Goal: Check status: Check status

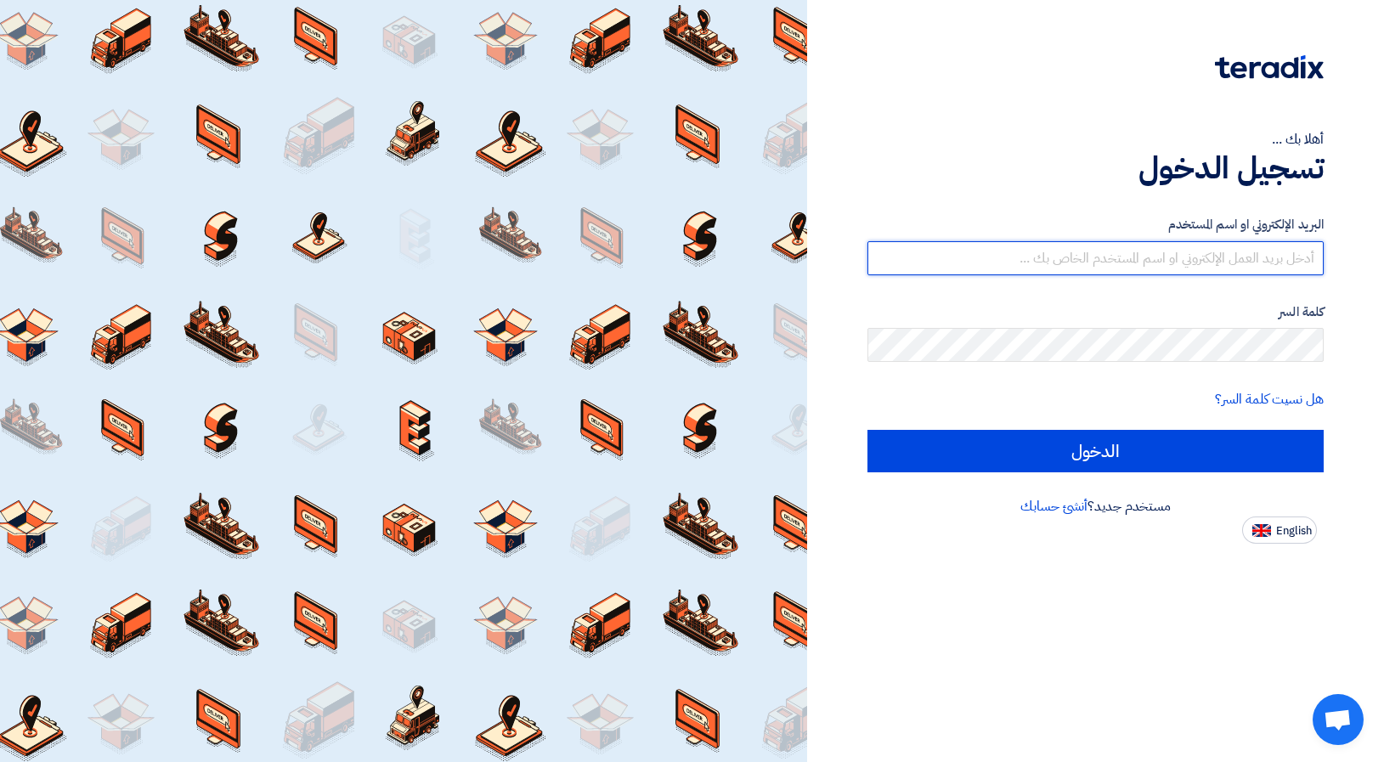
click at [1220, 254] on input "text" at bounding box center [1096, 258] width 456 height 34
paste input "[DOMAIN_NAME][EMAIL_ADDRESS][DOMAIN_NAME]"
type input "[DOMAIN_NAME][EMAIL_ADDRESS][DOMAIN_NAME]"
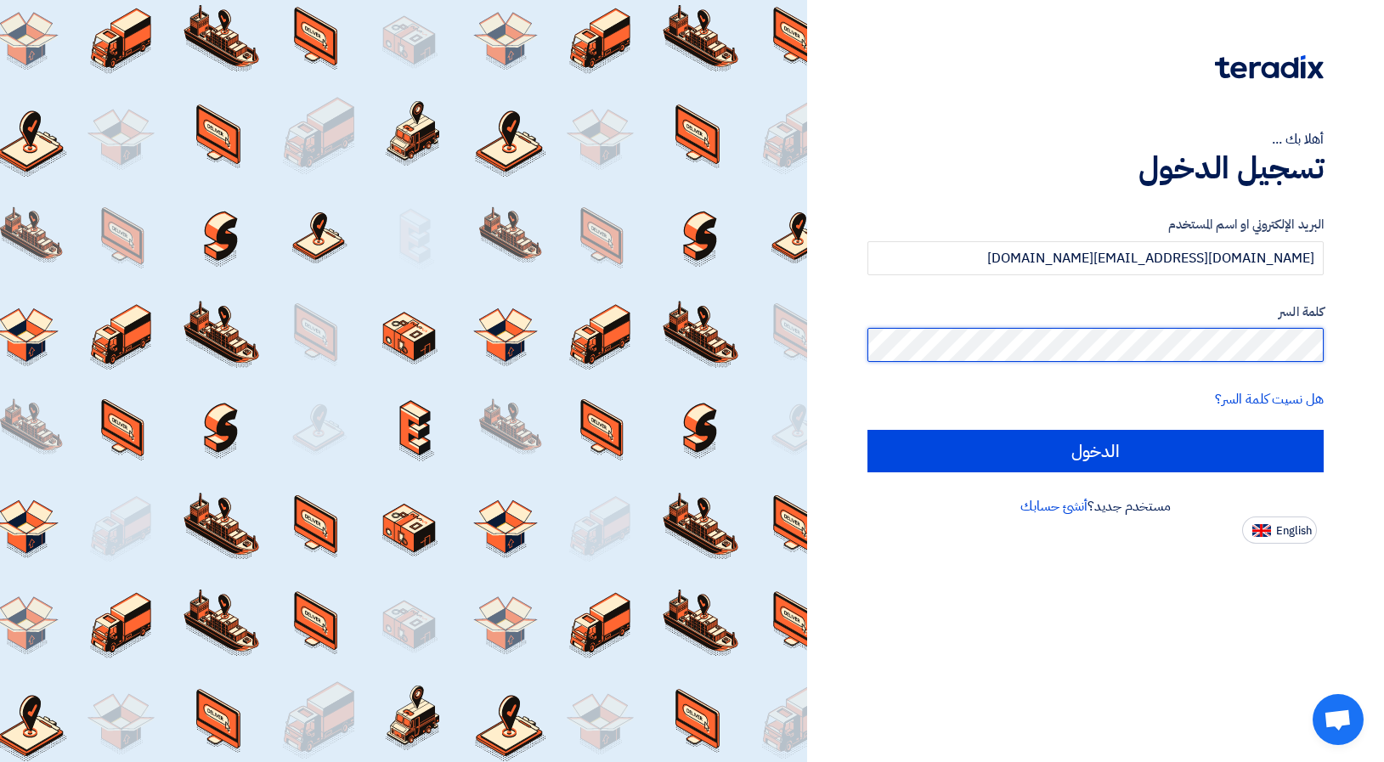
click at [868, 430] on input "الدخول" at bounding box center [1096, 451] width 456 height 42
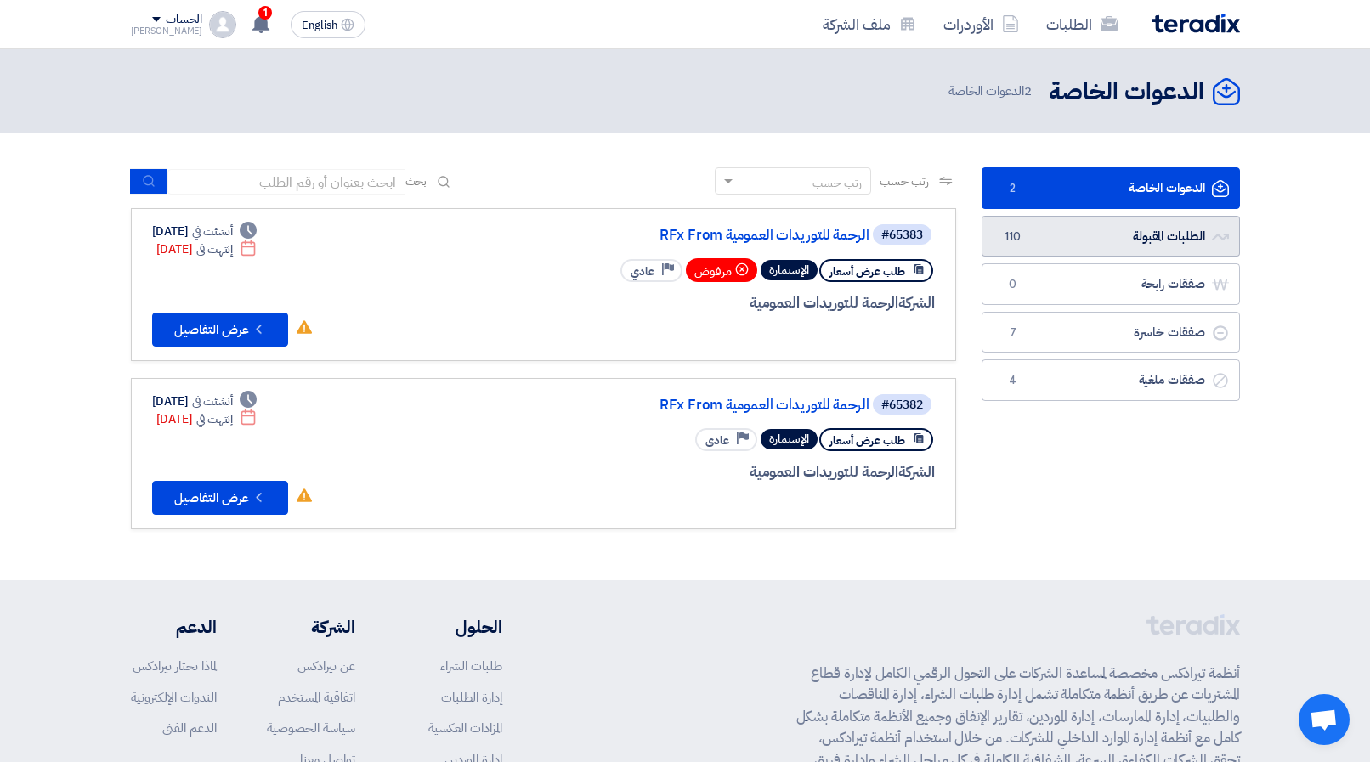
click at [1128, 243] on link "الطلبات المقبولة الطلبات المقبولة 110" at bounding box center [1110, 237] width 258 height 42
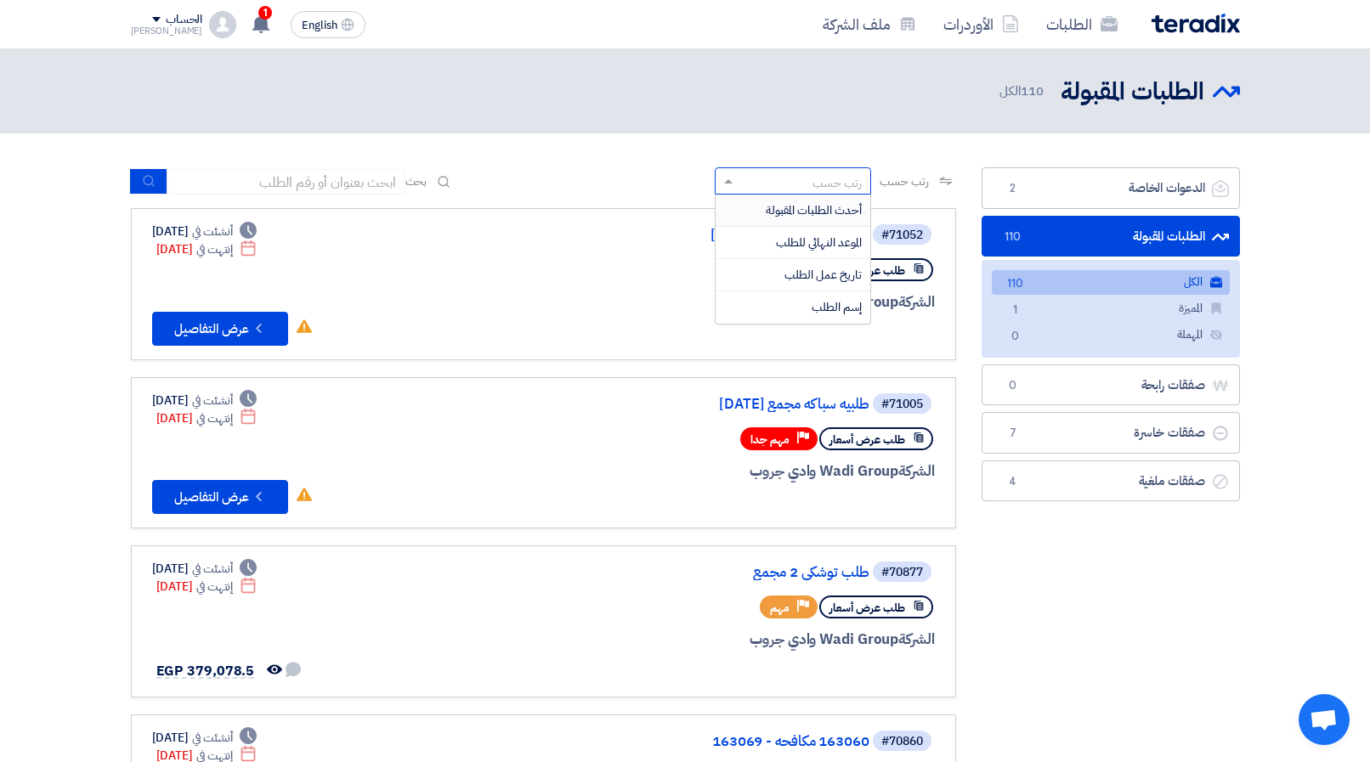
click at [807, 176] on div "رتب حسب" at bounding box center [803, 181] width 133 height 21
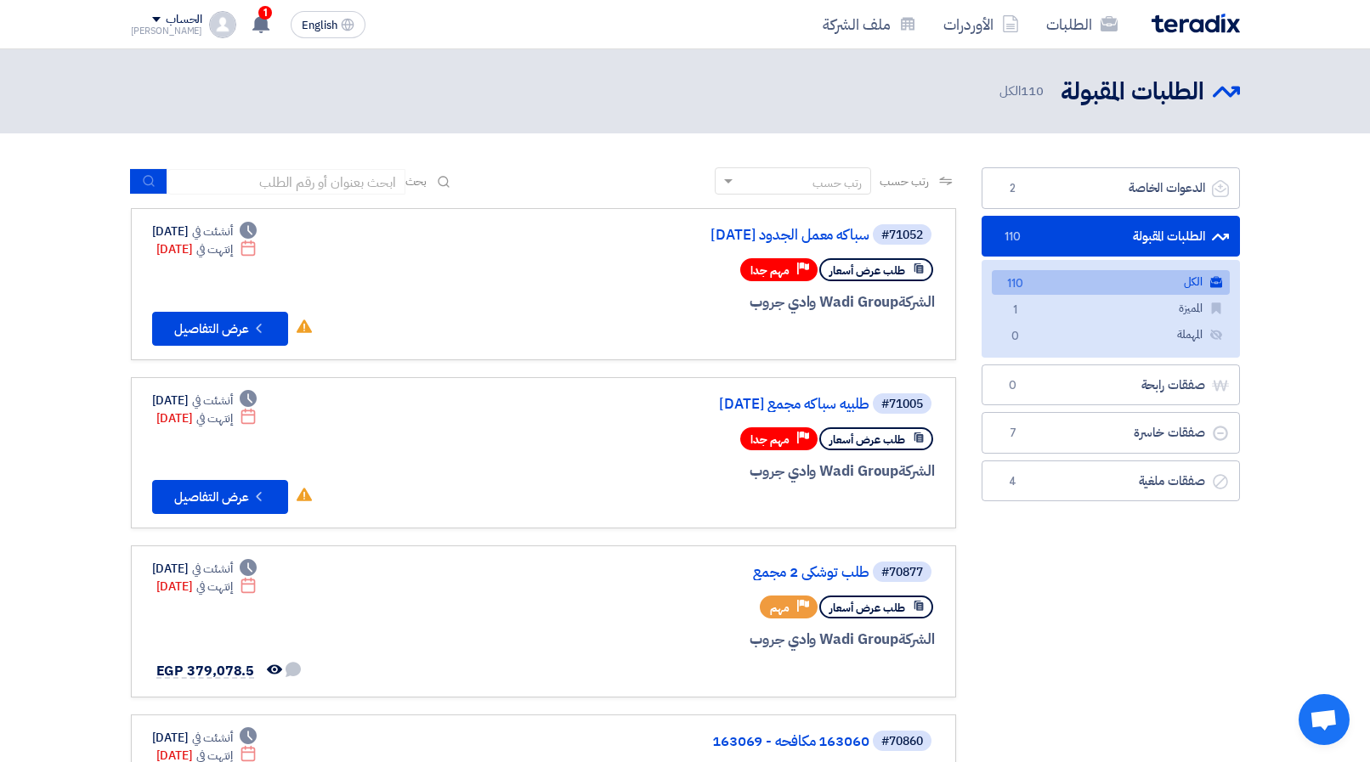
click at [811, 179] on div "رتب حسب" at bounding box center [803, 181] width 133 height 21
click at [811, 185] on div "رتب حسب" at bounding box center [803, 181] width 133 height 21
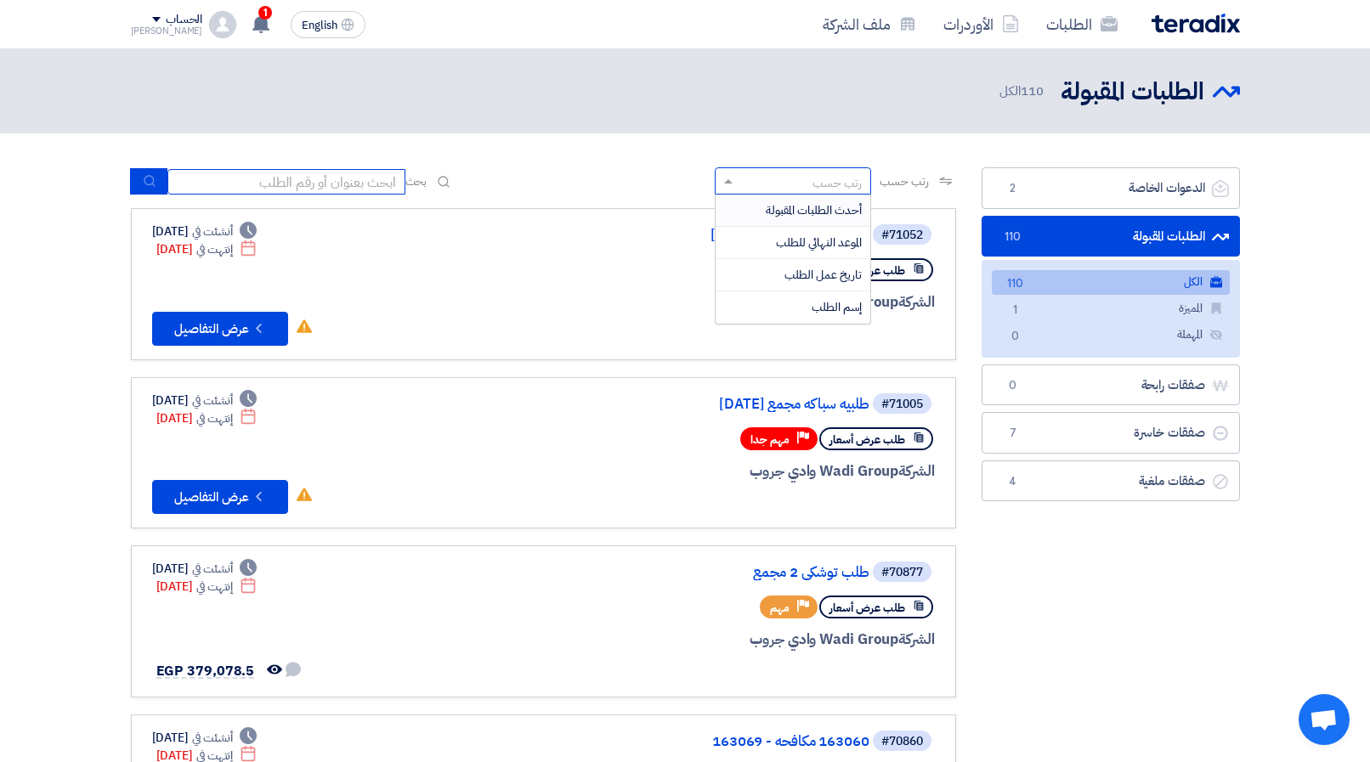
drag, startPoint x: 309, startPoint y: 191, endPoint x: 314, endPoint y: 178, distance: 13.4
click at [309, 189] on input at bounding box center [286, 181] width 238 height 25
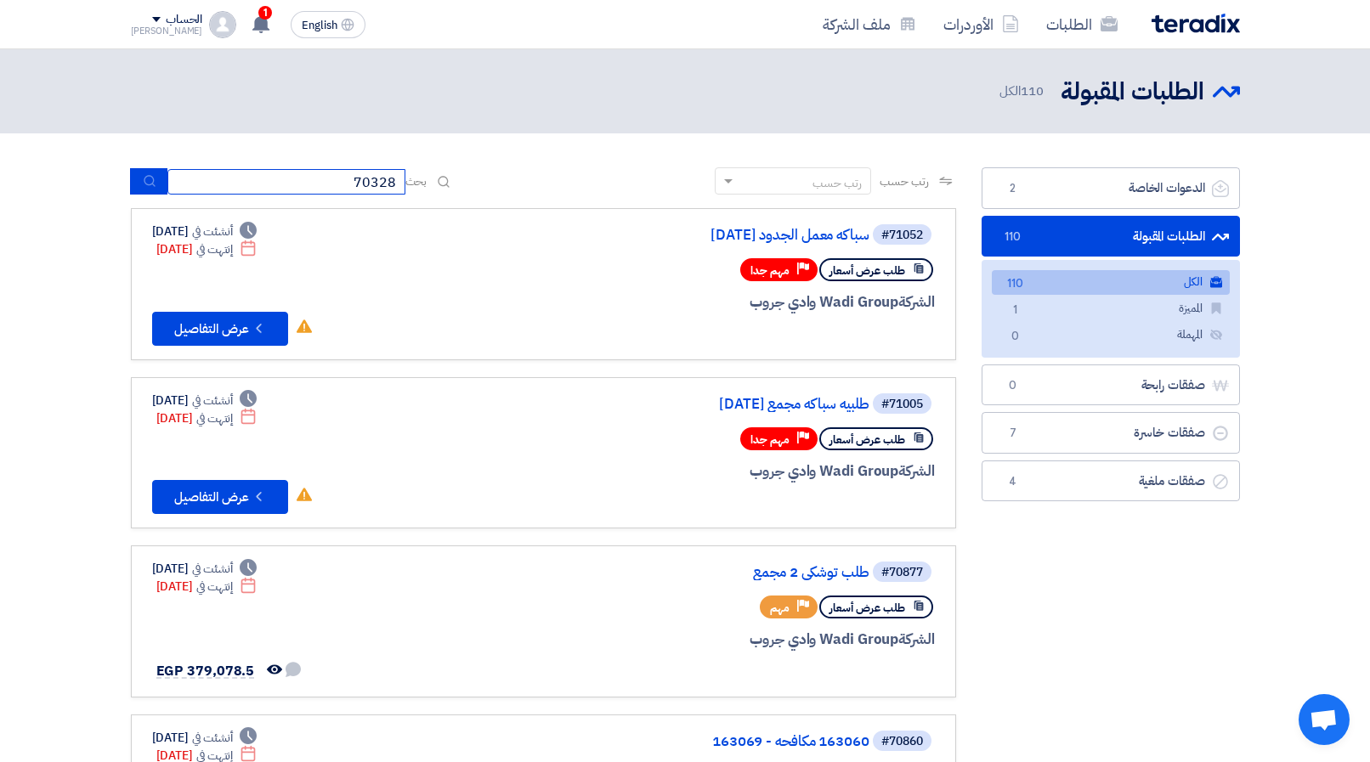
type input "70328"
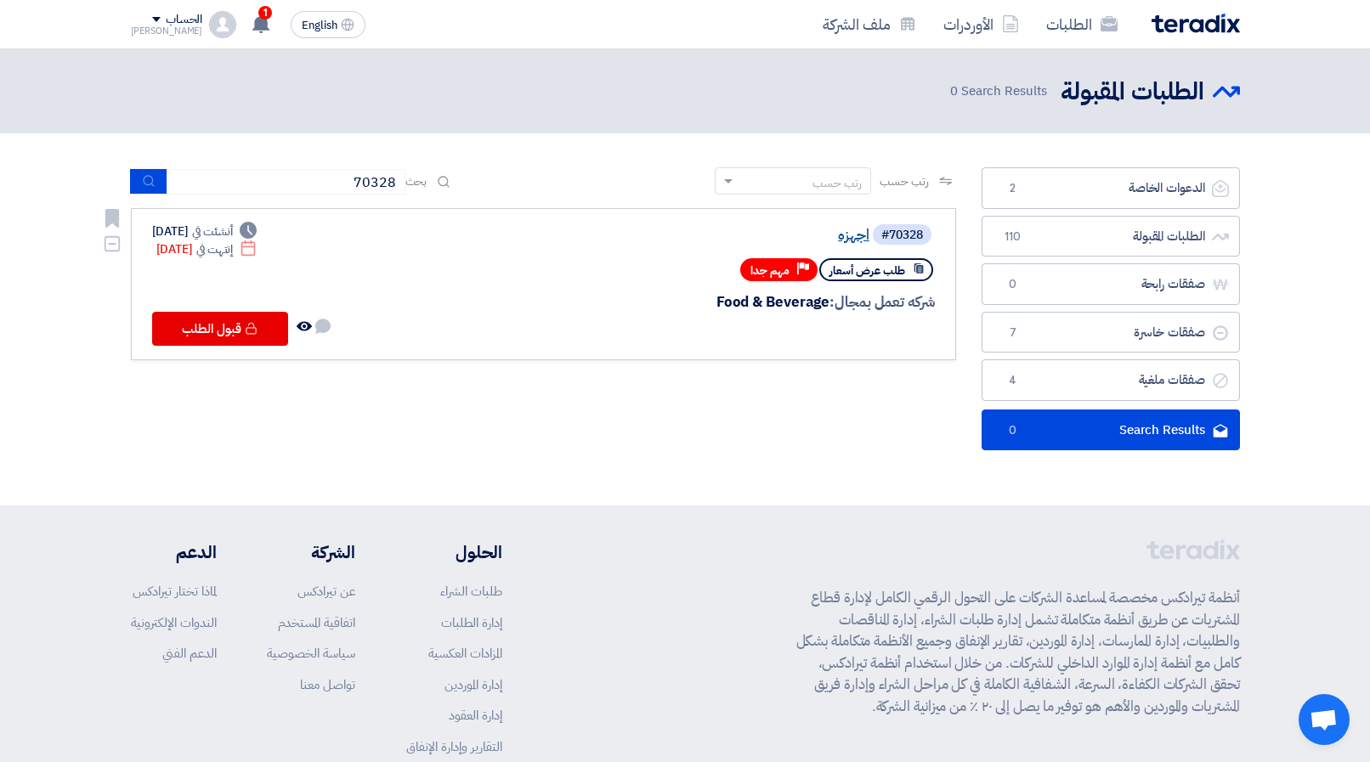
click at [853, 236] on link "اجهزه" at bounding box center [699, 235] width 340 height 15
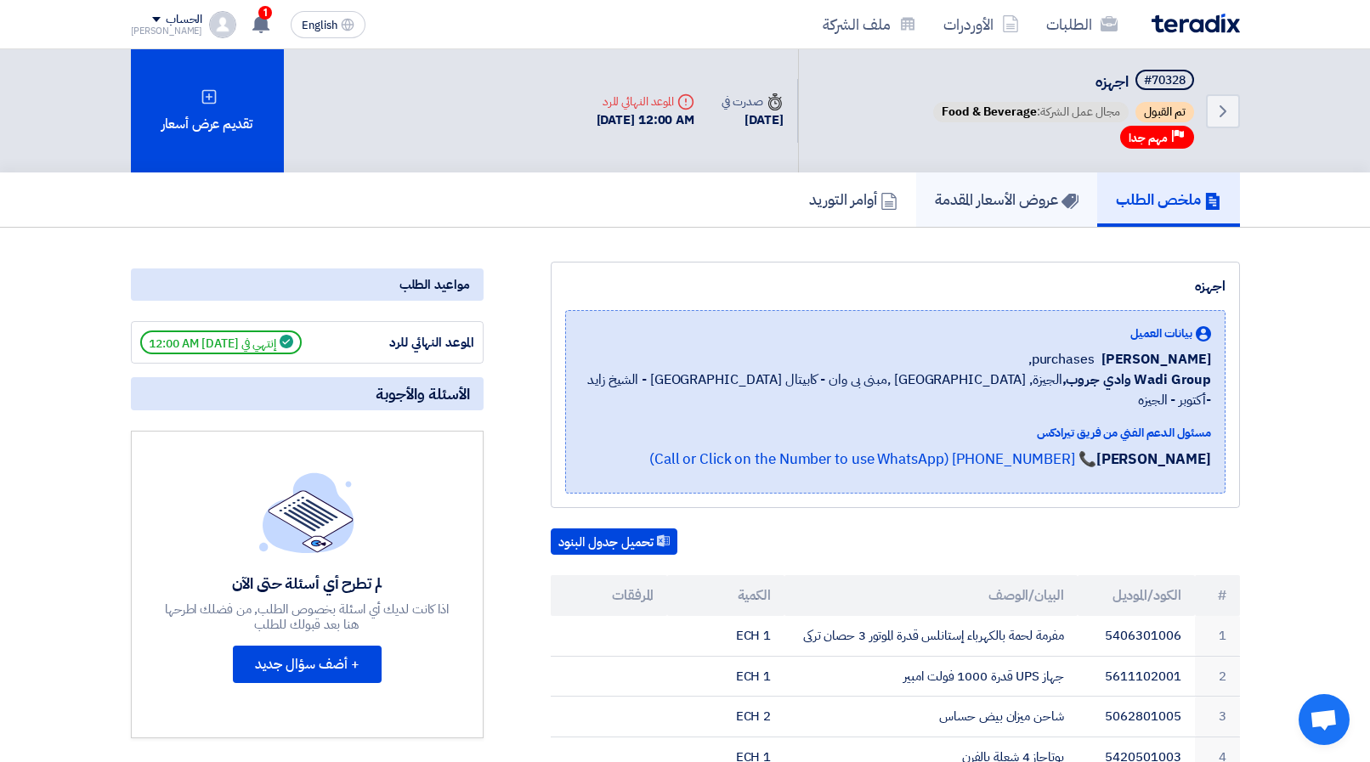
click at [1025, 189] on h5 "عروض الأسعار المقدمة" at bounding box center [1007, 199] width 144 height 20
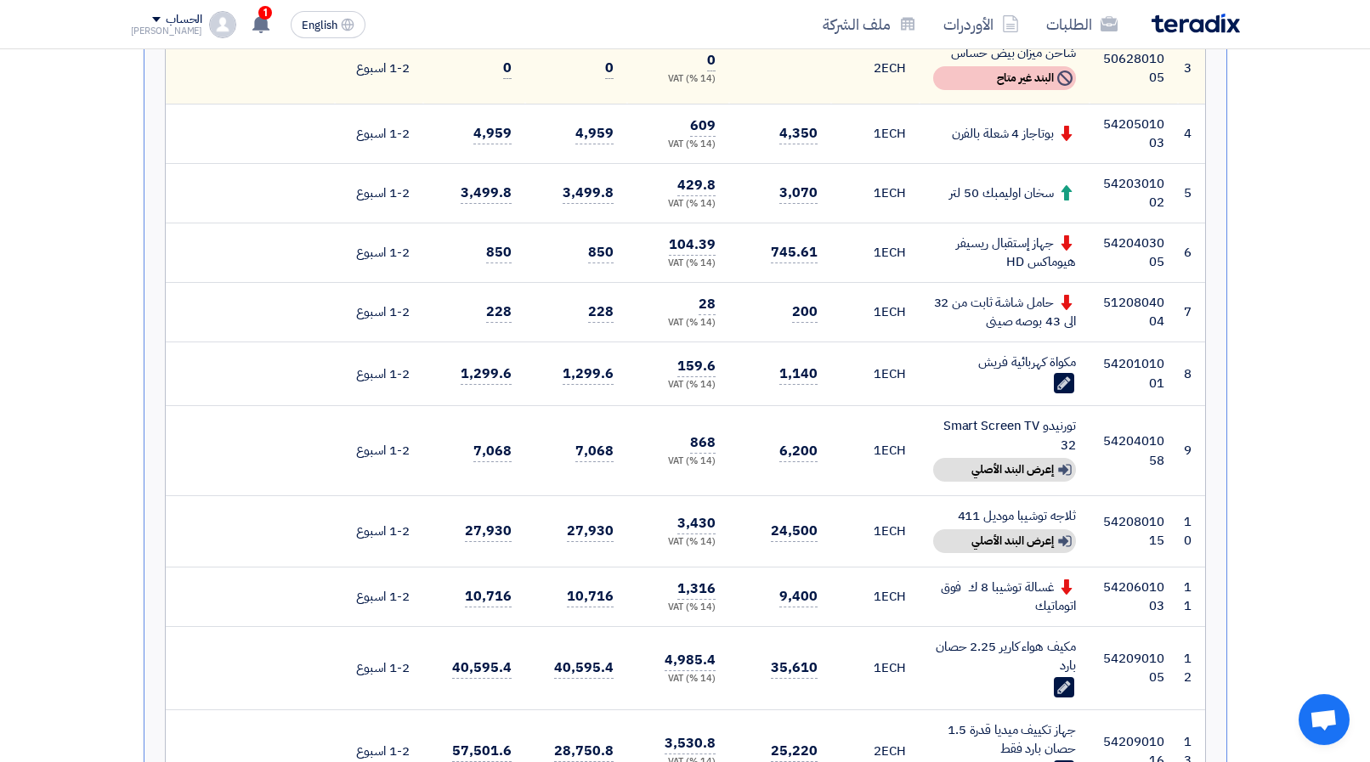
scroll to position [780, 0]
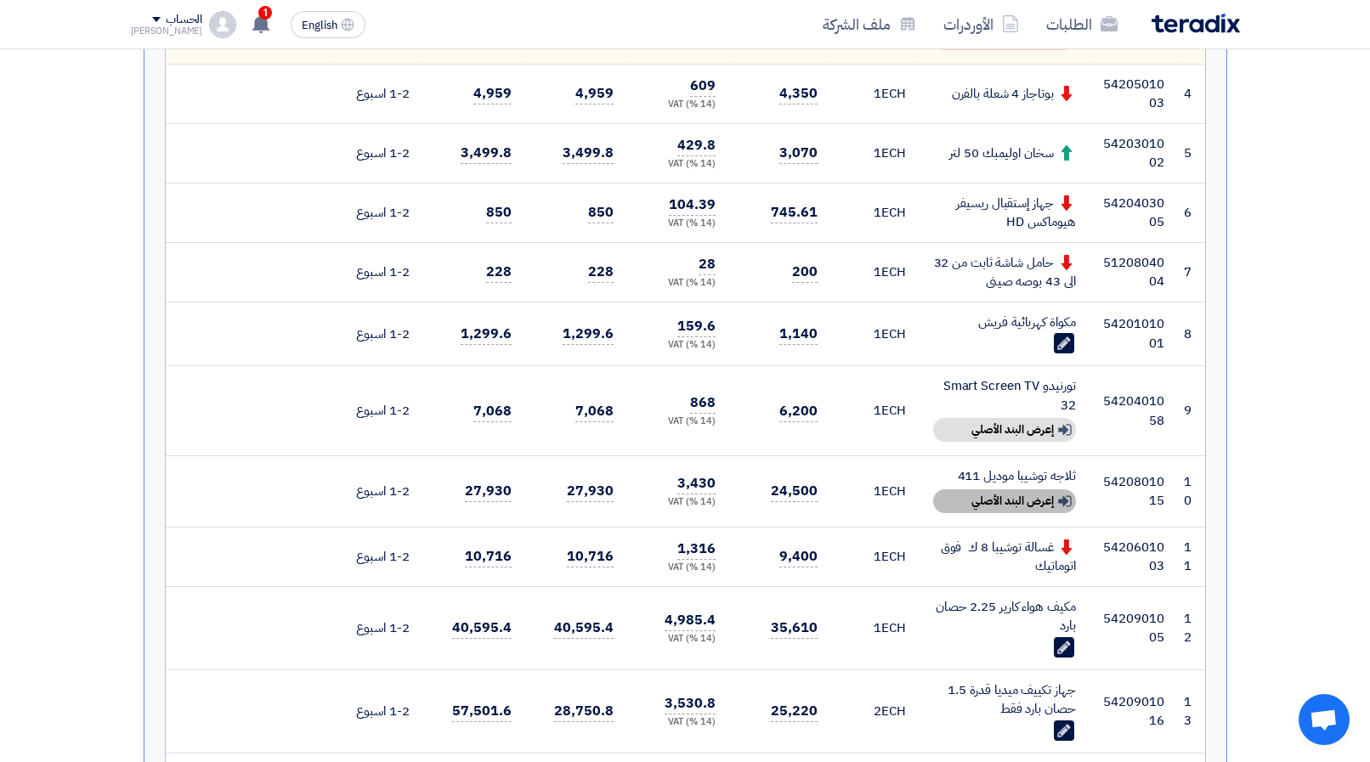
click at [1004, 493] on div "Show details إعرض البند الأصلي" at bounding box center [1004, 501] width 143 height 24
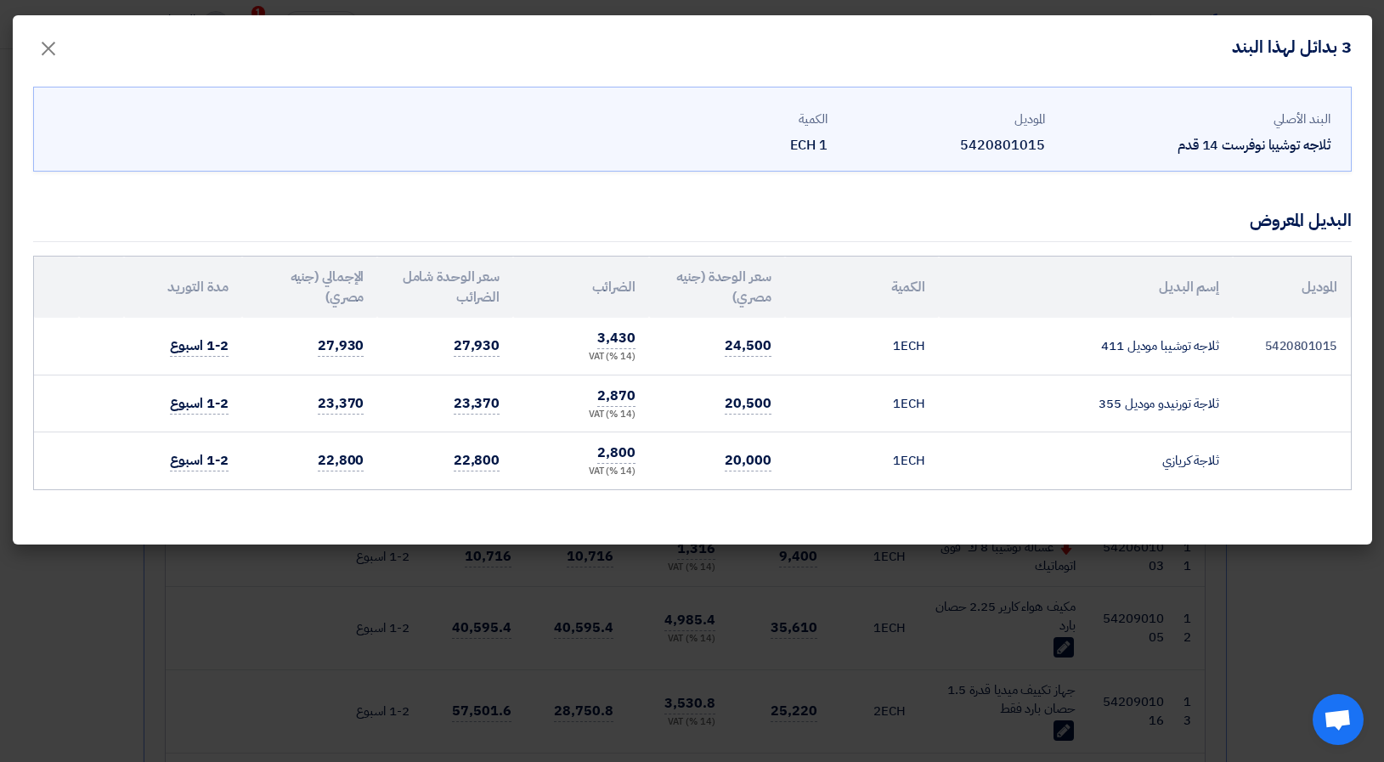
drag, startPoint x: 905, startPoint y: 737, endPoint x: 891, endPoint y: 683, distance: 55.2
click at [904, 733] on modal-container "3 بدائل لهذا البند × البند الأصلي ثلاجه توشيبا نوفرست 14 قدم الموديل 5420801015…" at bounding box center [692, 381] width 1384 height 762
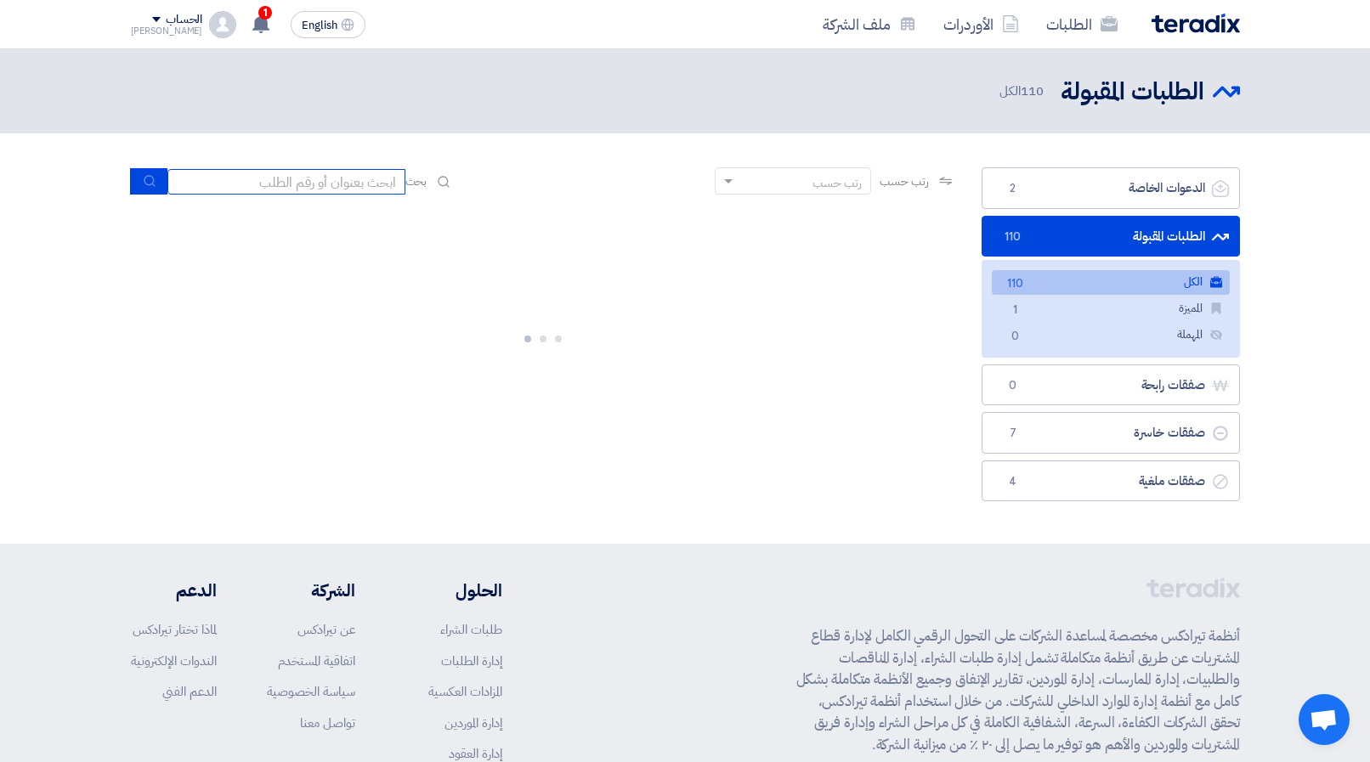
click at [333, 186] on input at bounding box center [286, 181] width 238 height 25
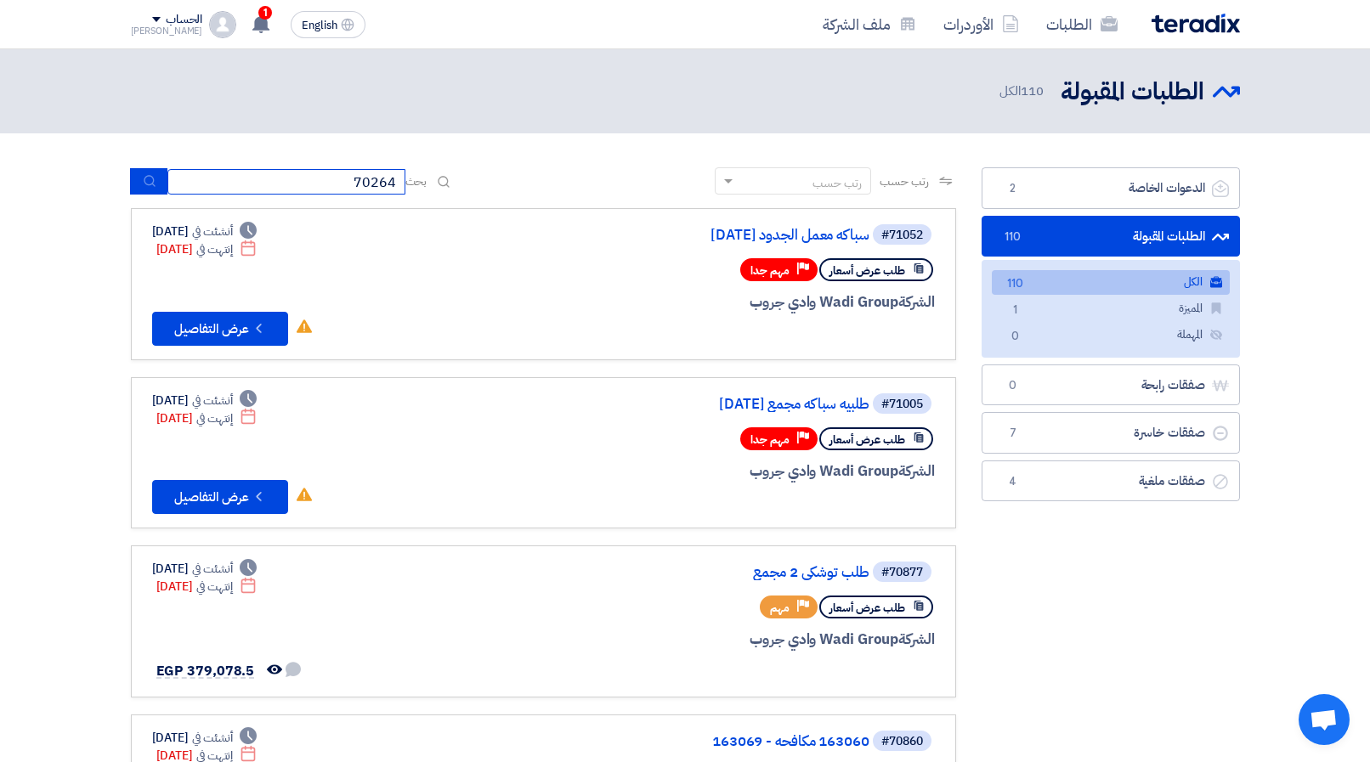
type input "70264"
click at [133, 180] on button "submit" at bounding box center [148, 181] width 37 height 26
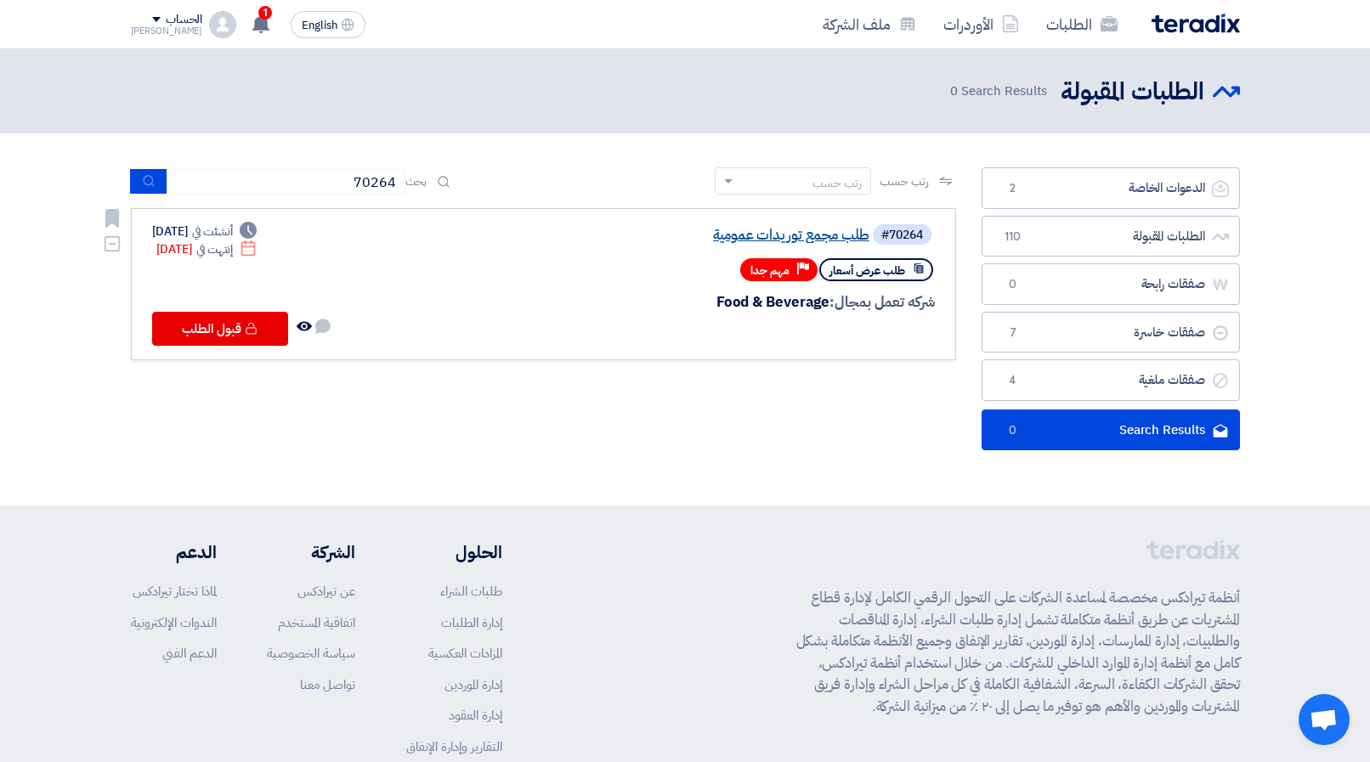
click at [759, 240] on link "طلب مجمع توريدات عمومية" at bounding box center [699, 235] width 340 height 15
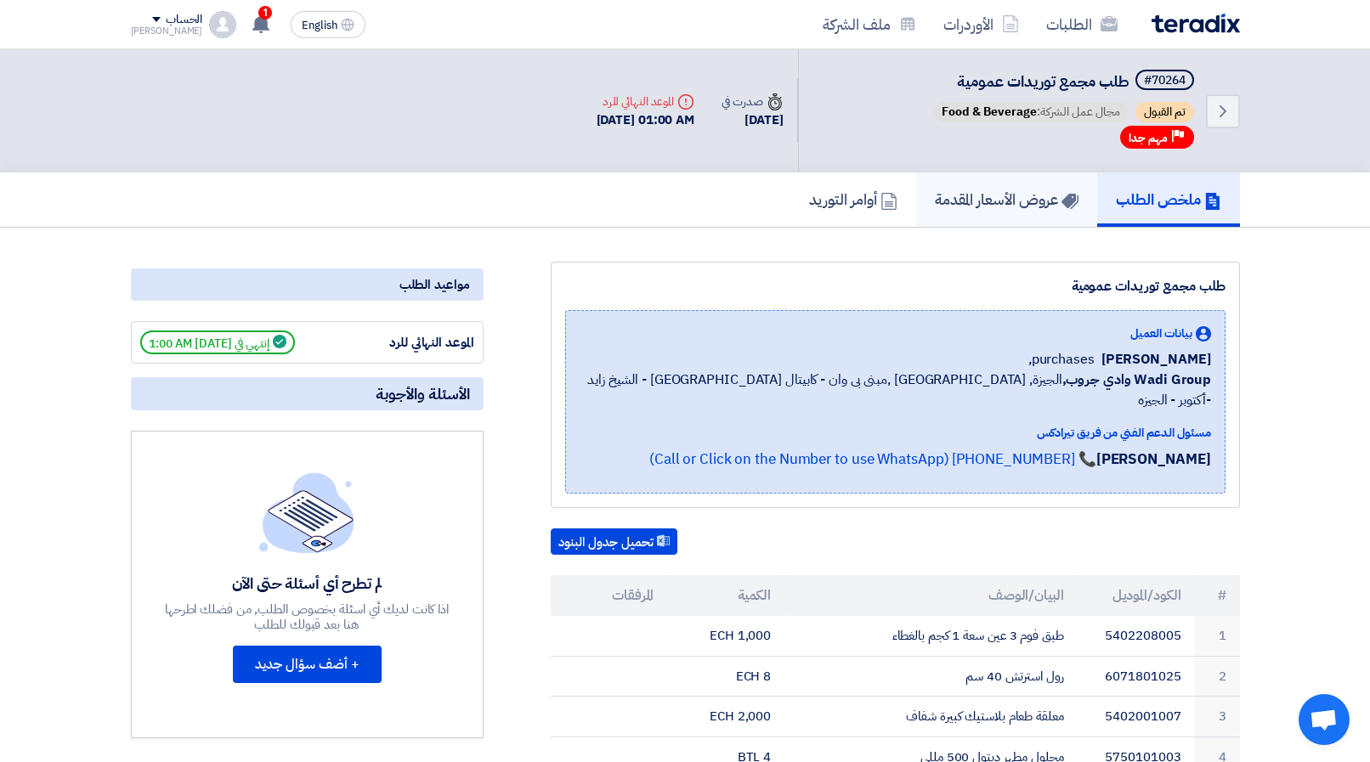
click at [1000, 202] on h5 "عروض الأسعار المقدمة" at bounding box center [1007, 199] width 144 height 20
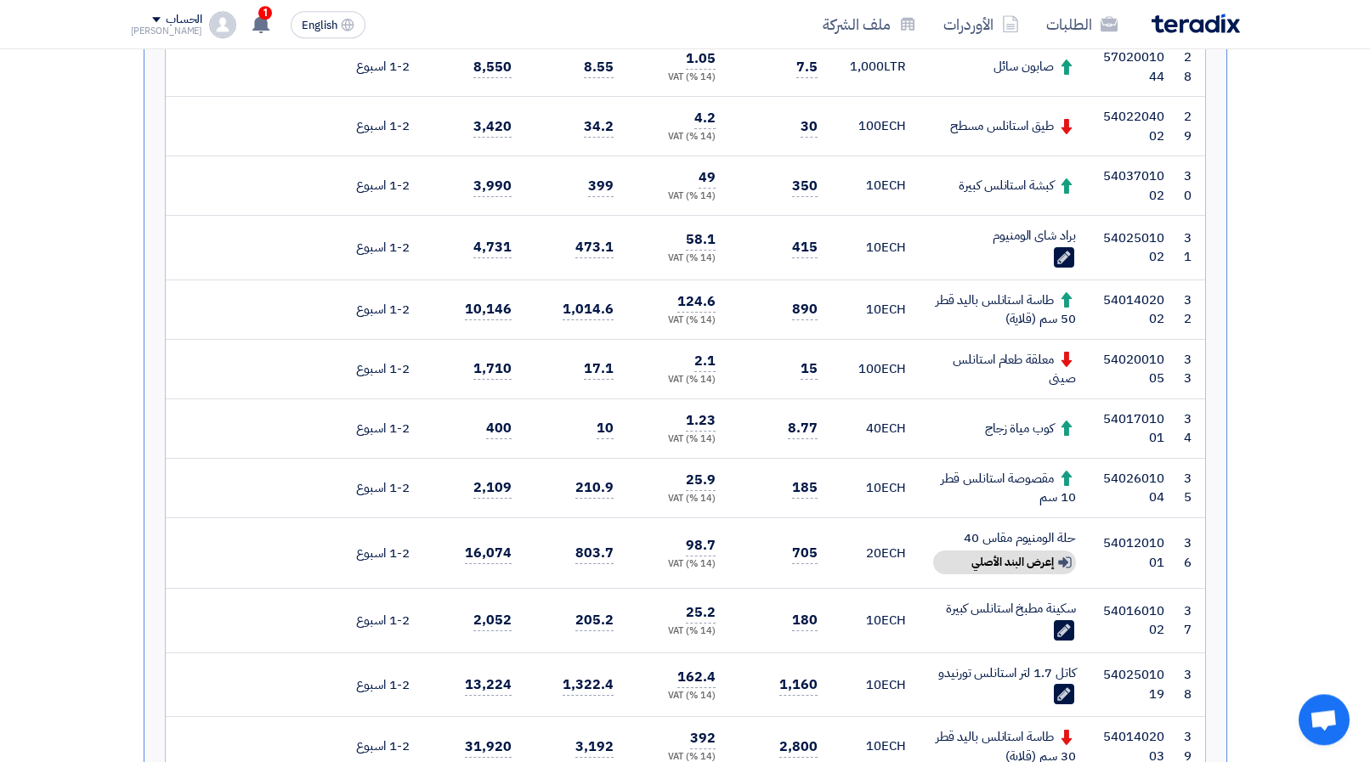
scroll to position [2253, 0]
click at [1017, 549] on div "Show details إعرض البند الأصلي" at bounding box center [1004, 561] width 143 height 24
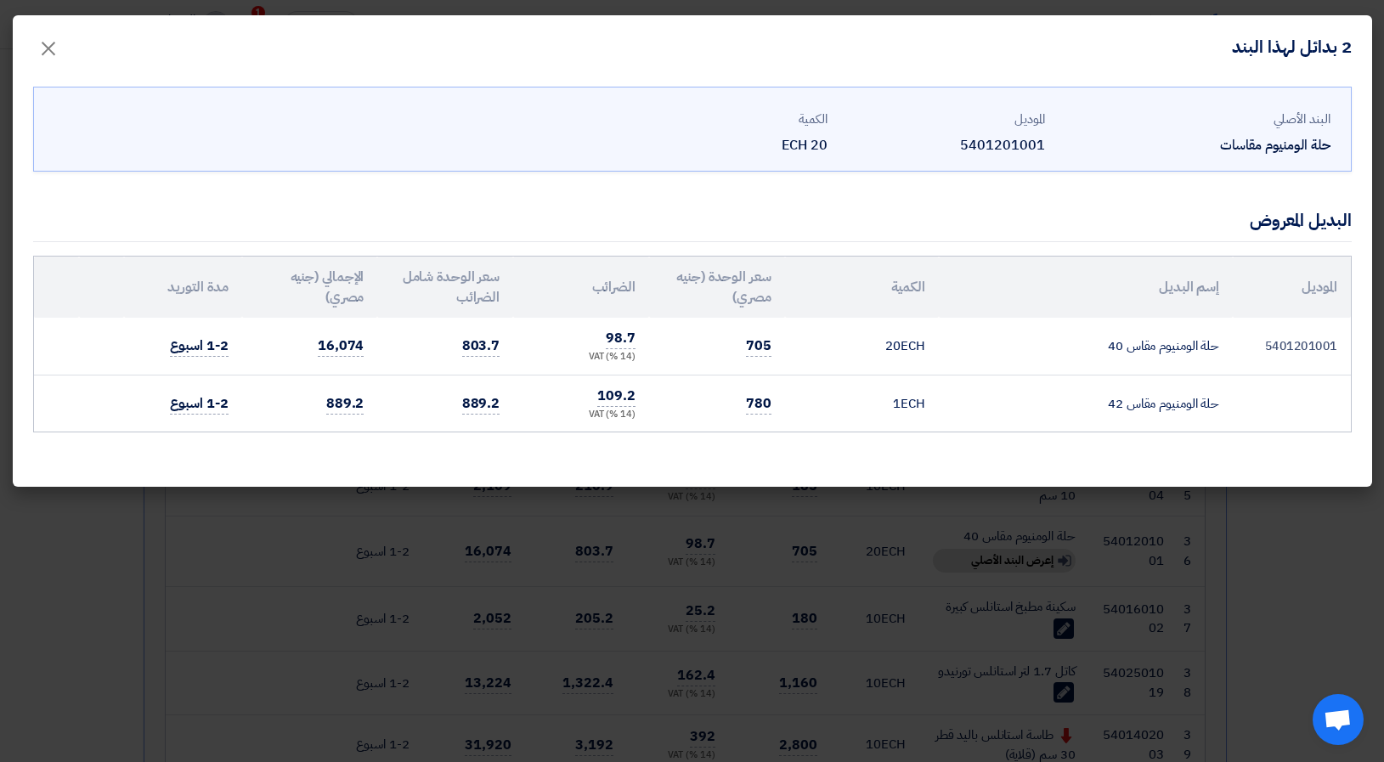
click at [741, 570] on modal-container "2 بدائل لهذا البند × البند الأصلي حلة الومنيوم مقاسات الموديل 5401201001 الكمية…" at bounding box center [692, 381] width 1384 height 762
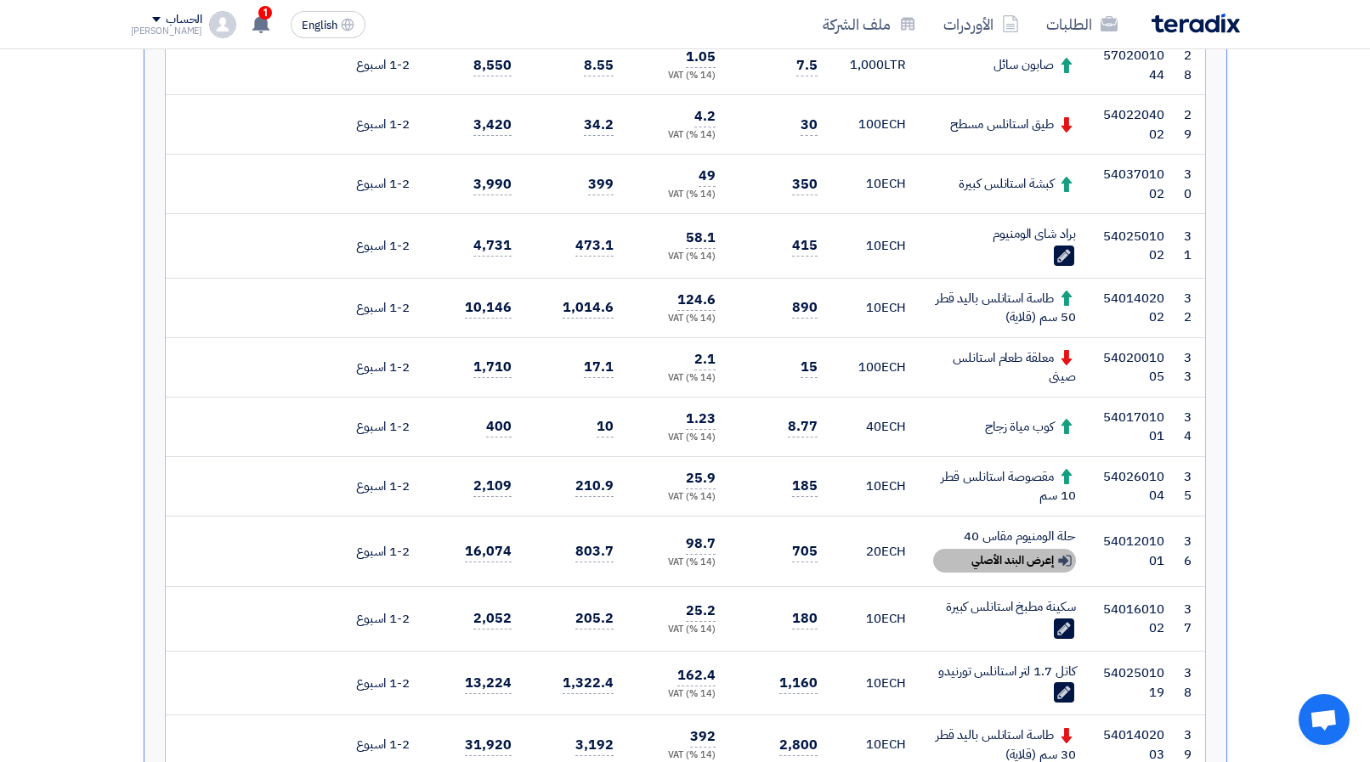
click at [1002, 549] on div "Show details إعرض البند الأصلي" at bounding box center [1004, 561] width 143 height 24
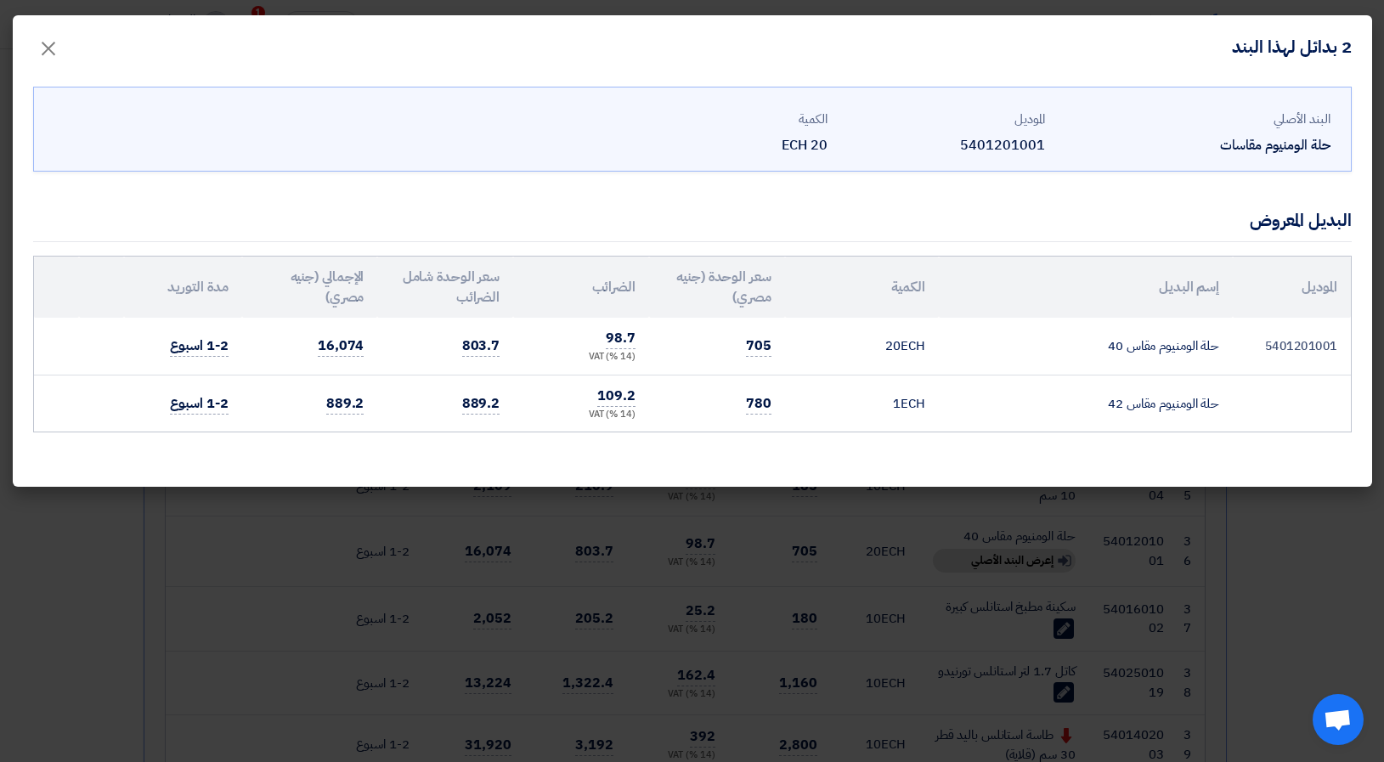
click at [946, 576] on modal-container "2 بدائل لهذا البند × البند الأصلي حلة الومنيوم مقاسات الموديل 5401201001 الكمية…" at bounding box center [692, 381] width 1384 height 762
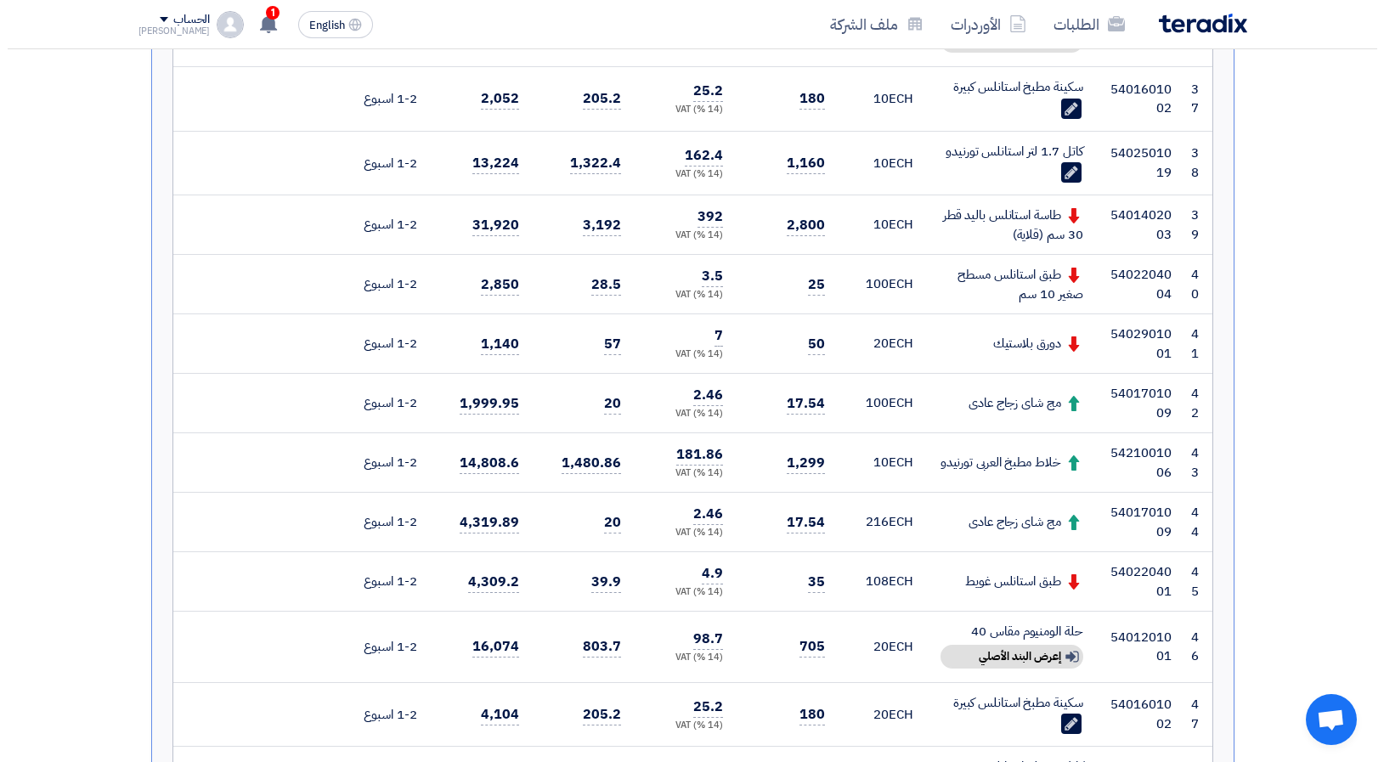
scroll to position [2860, 0]
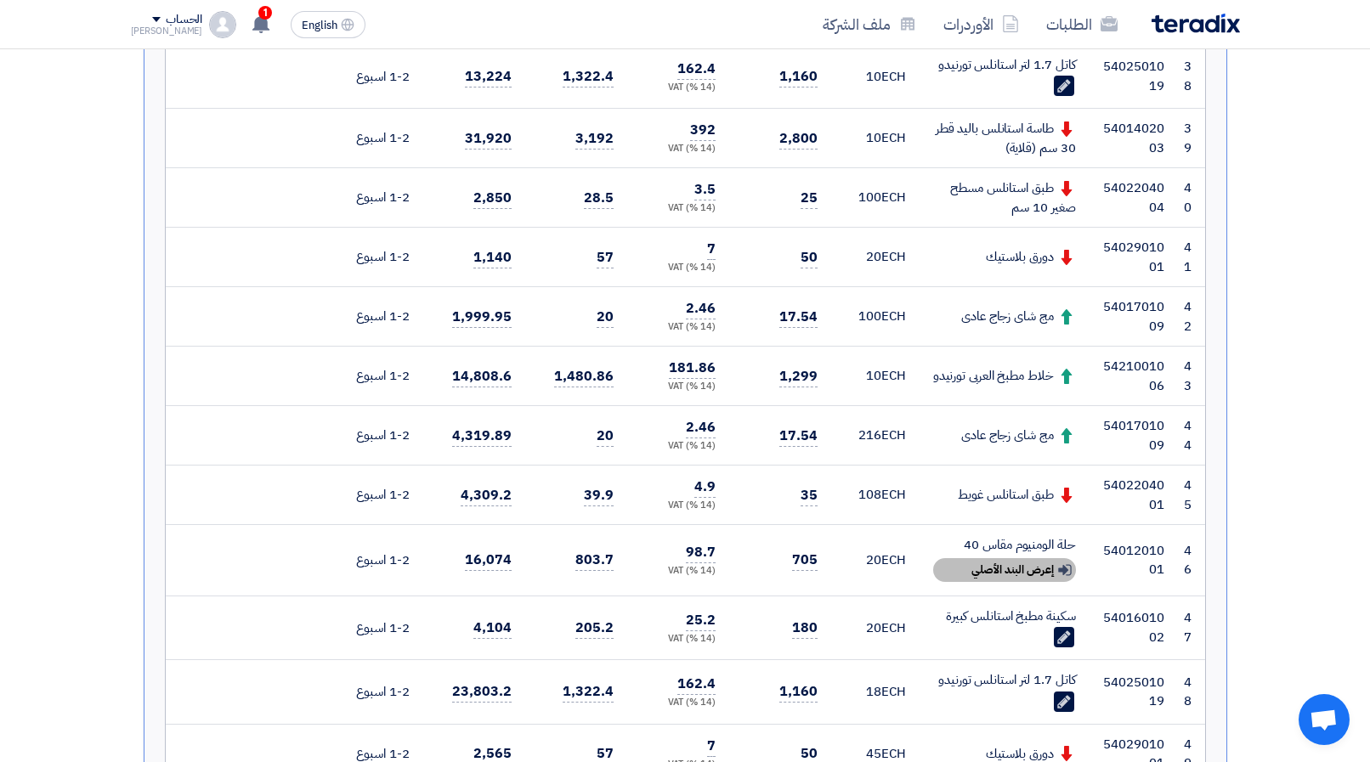
click at [966, 558] on div "Show details إعرض البند الأصلي" at bounding box center [1004, 570] width 143 height 24
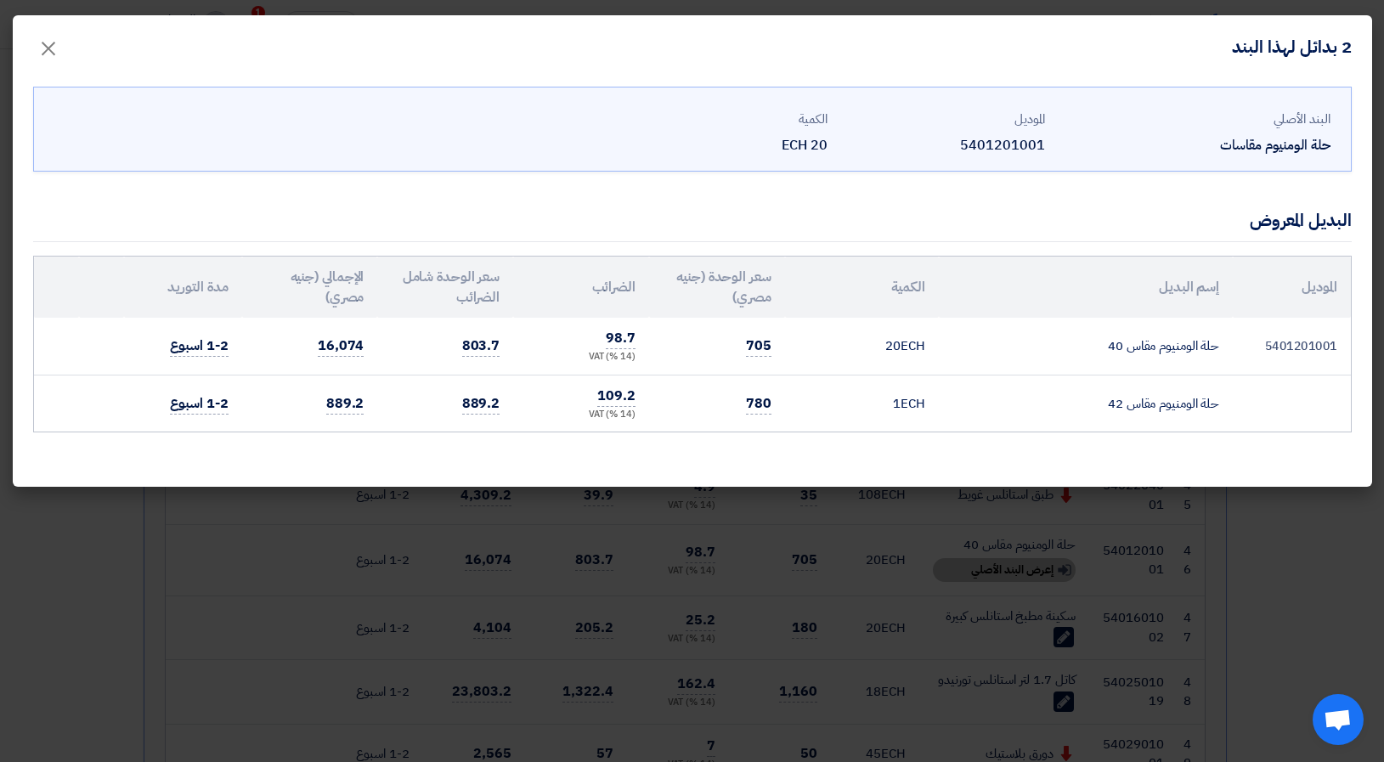
click at [966, 536] on modal-container "2 بدائل لهذا البند × البند الأصلي حلة الومنيوم مقاسات الموديل 5401201001 الكمية…" at bounding box center [692, 381] width 1384 height 762
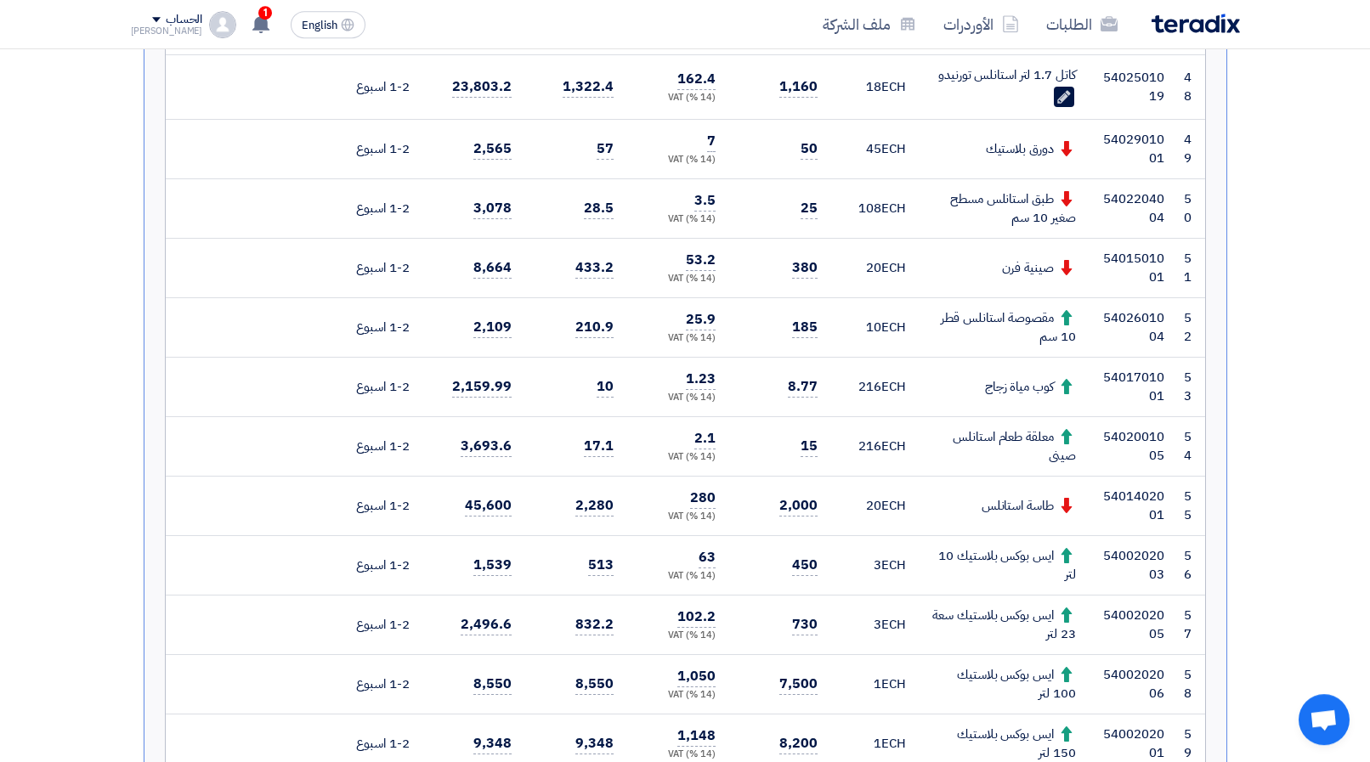
scroll to position [3553, 0]
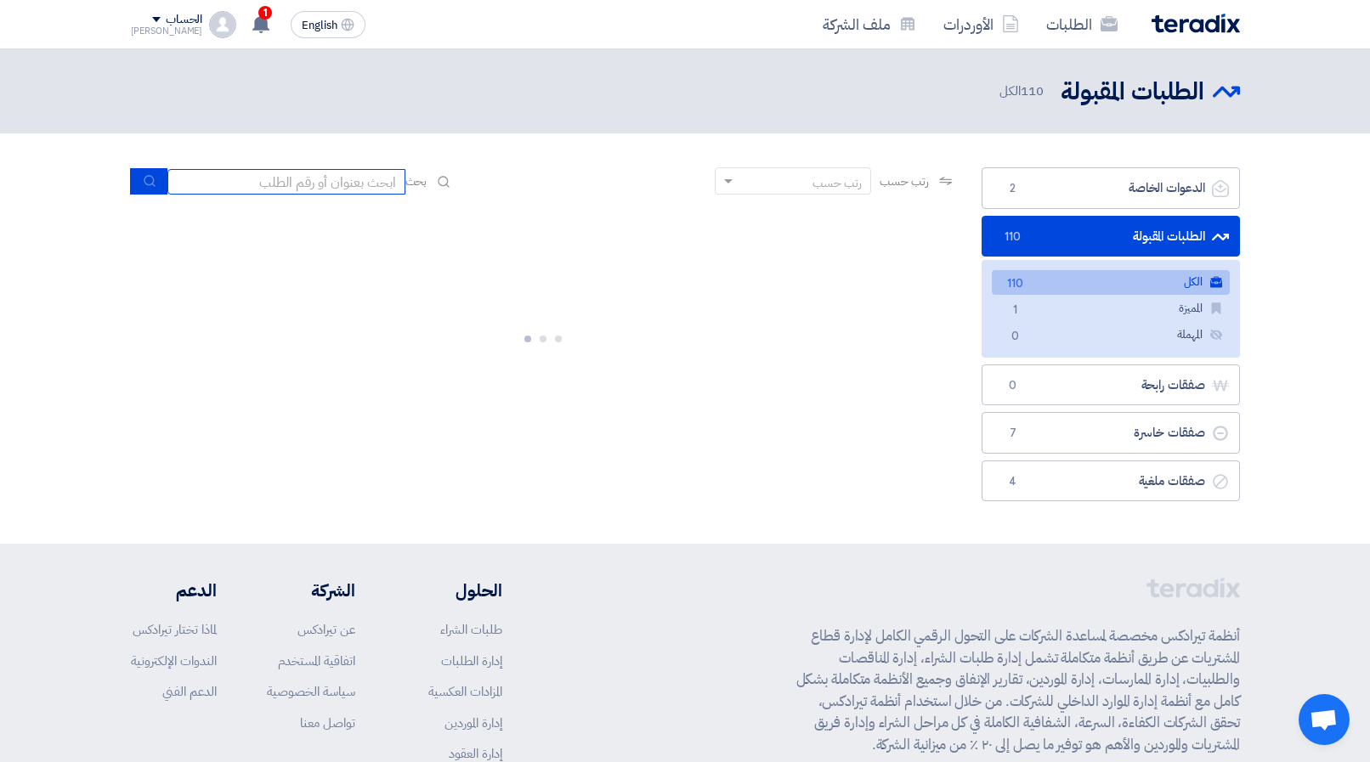
click at [352, 184] on input at bounding box center [286, 181] width 238 height 25
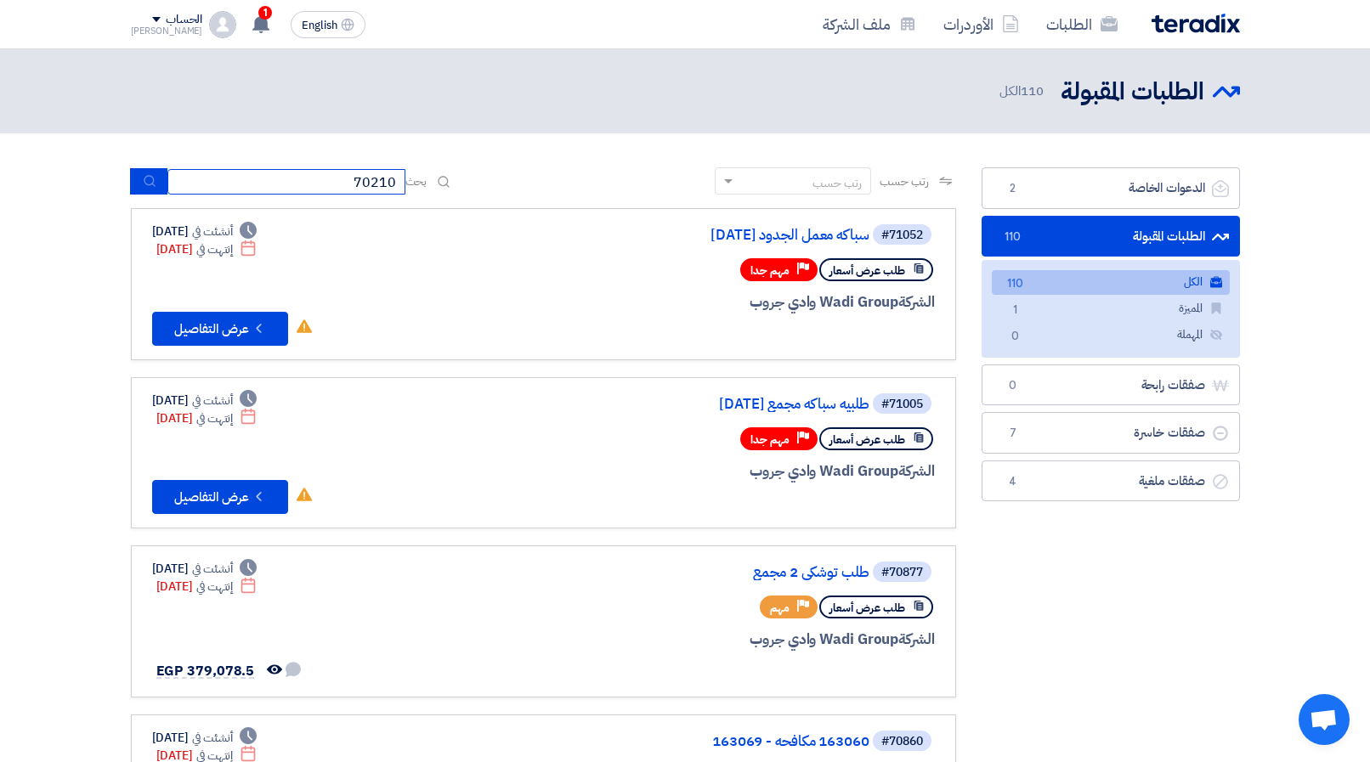
type input "70210"
click at [159, 192] on button "submit" at bounding box center [148, 181] width 37 height 26
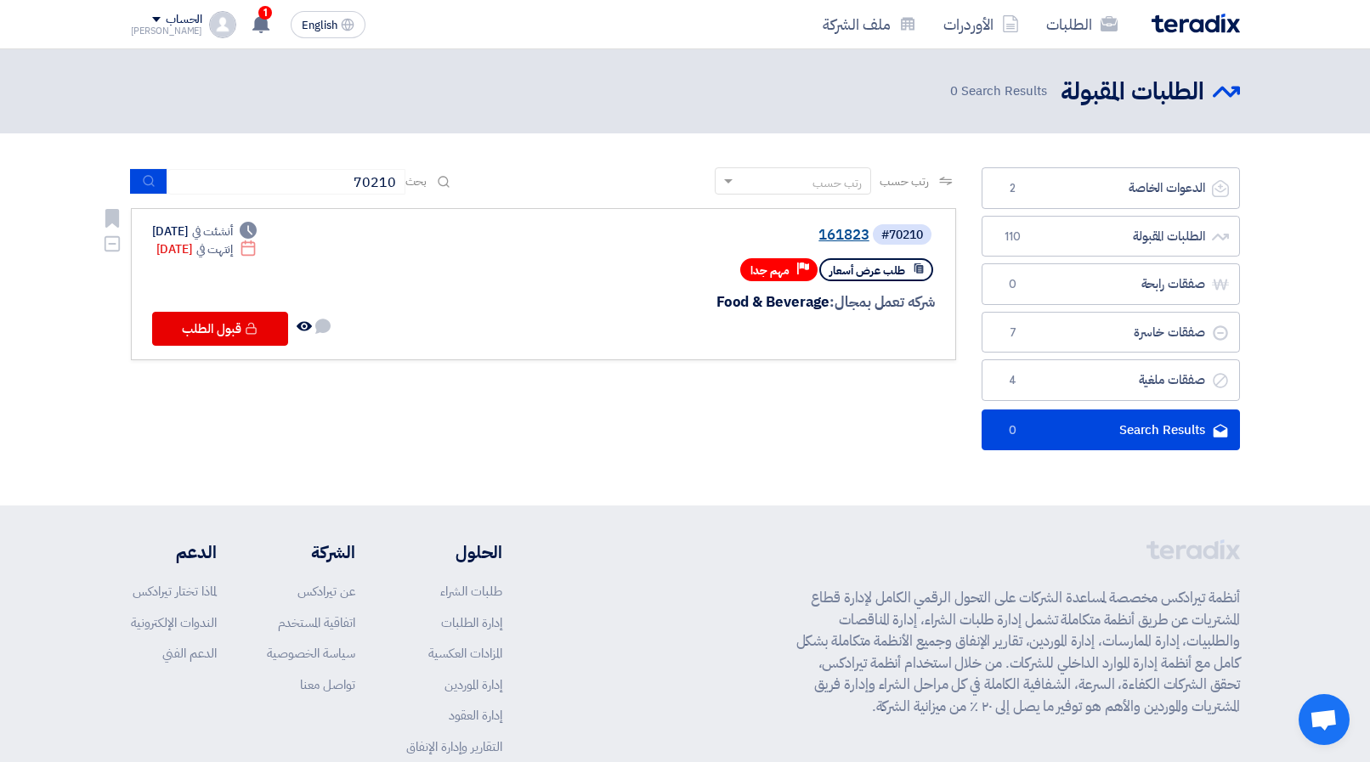
click at [857, 237] on link "161823" at bounding box center [699, 235] width 340 height 15
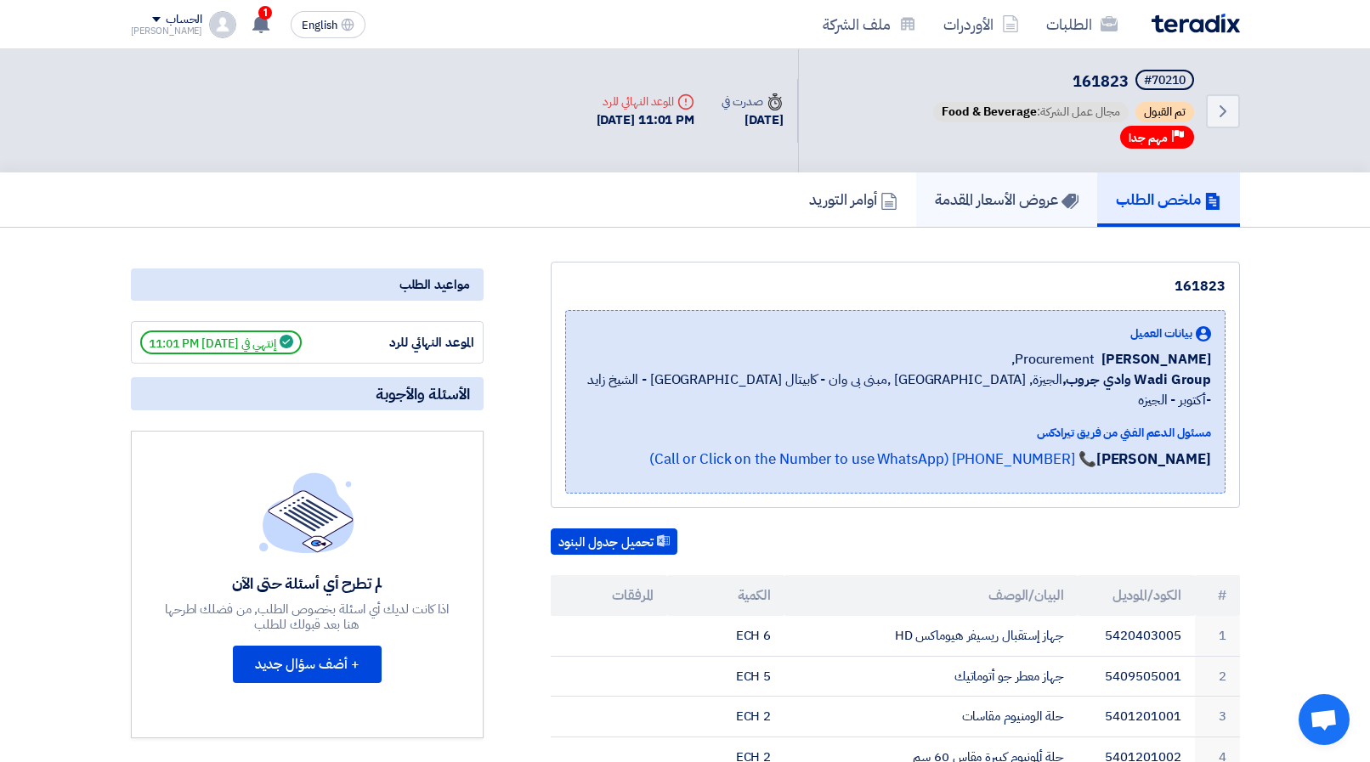
click at [987, 186] on link "عروض الأسعار المقدمة" at bounding box center [1006, 199] width 181 height 54
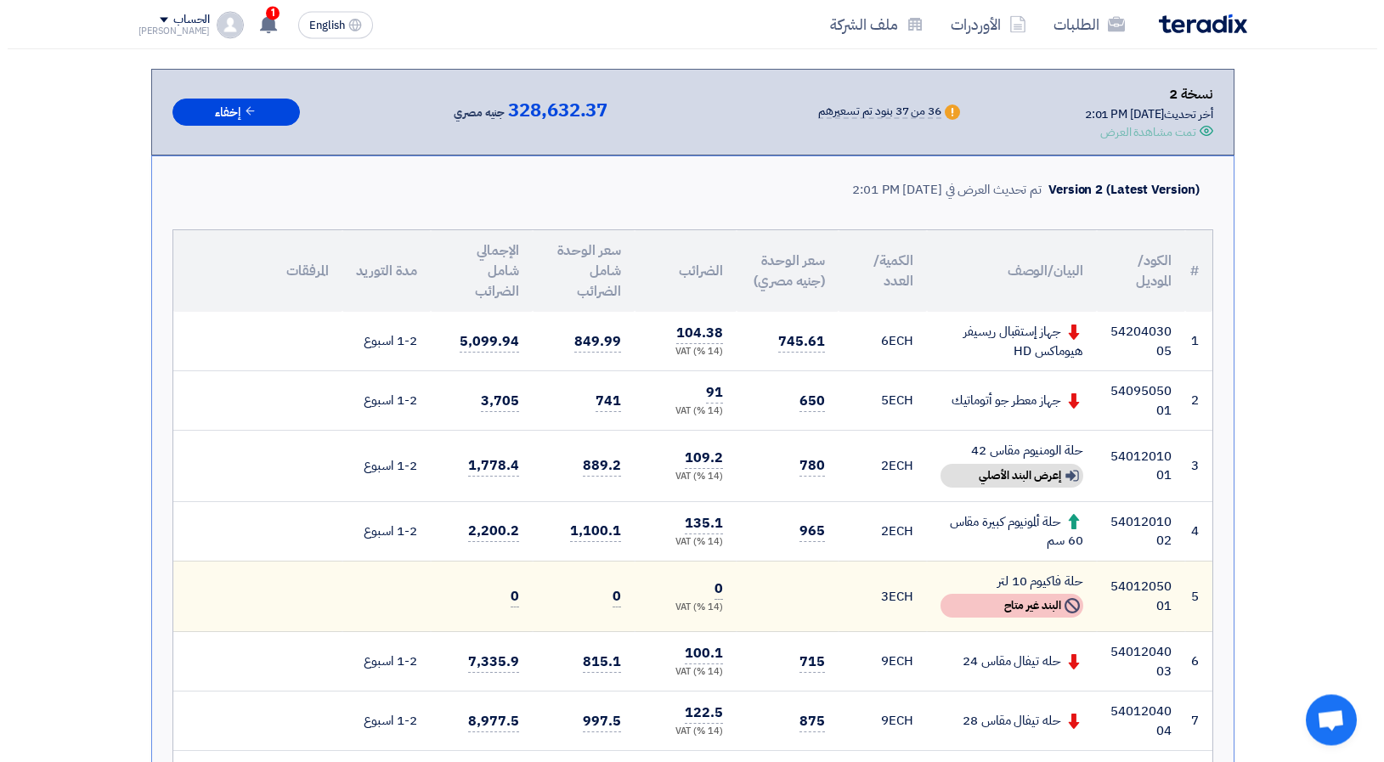
scroll to position [260, 0]
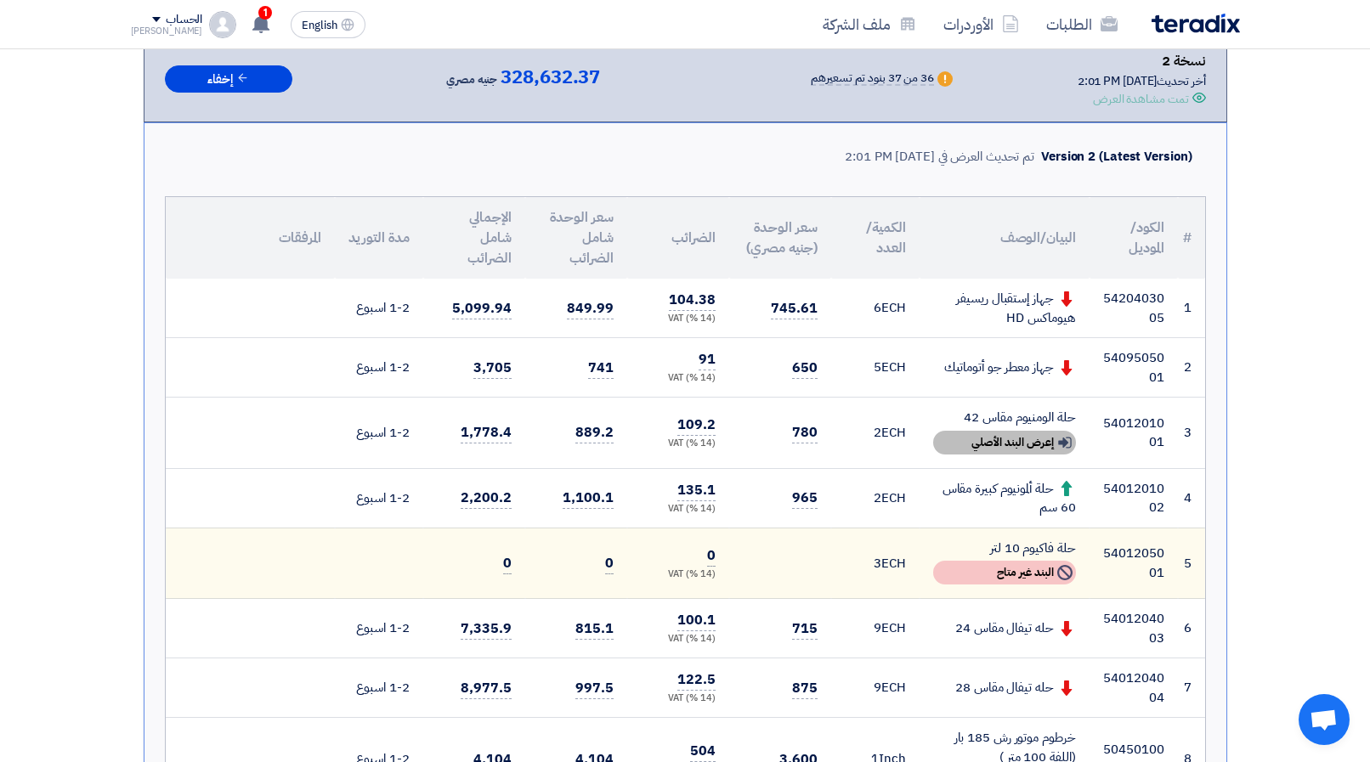
click at [1032, 442] on div "Show details إعرض البند الأصلي" at bounding box center [1004, 443] width 143 height 24
